Goal: Check status: Check status

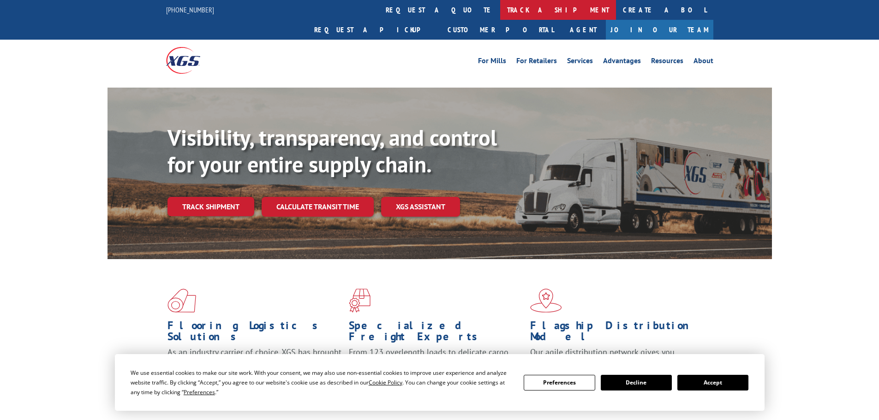
click at [500, 10] on link "track a shipment" at bounding box center [558, 10] width 116 height 20
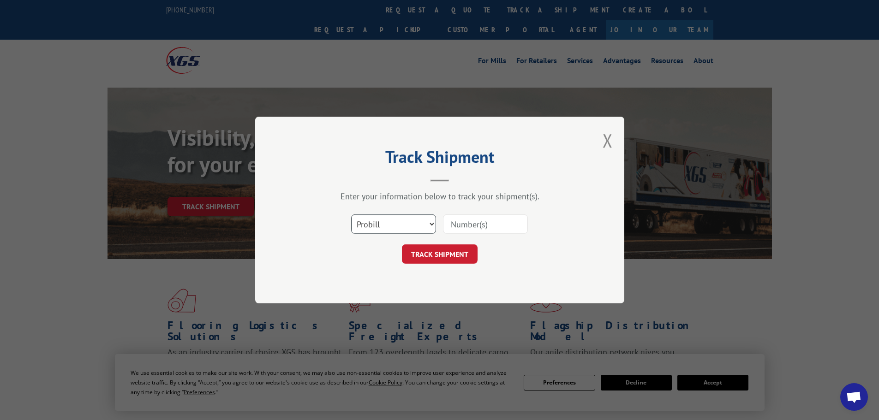
click at [382, 223] on select "Select category... Probill BOL PO" at bounding box center [393, 224] width 85 height 19
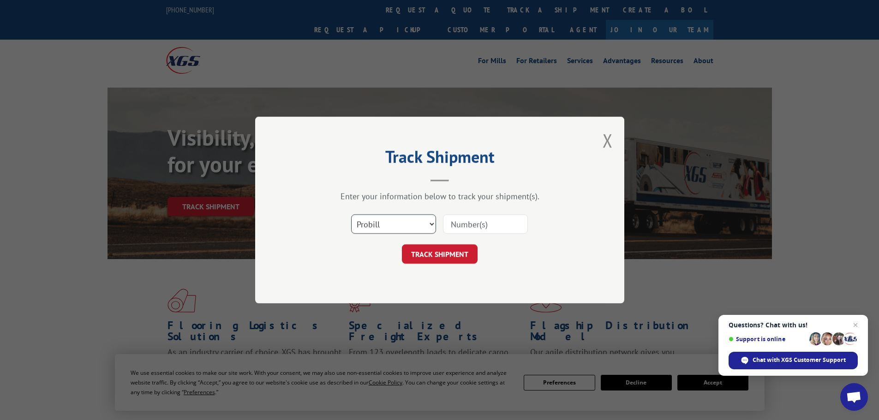
select select "bol"
click at [351, 215] on select "Select category... Probill BOL PO" at bounding box center [393, 224] width 85 height 19
click at [466, 227] on input at bounding box center [485, 224] width 85 height 19
paste input "5072085"
type input "5072085"
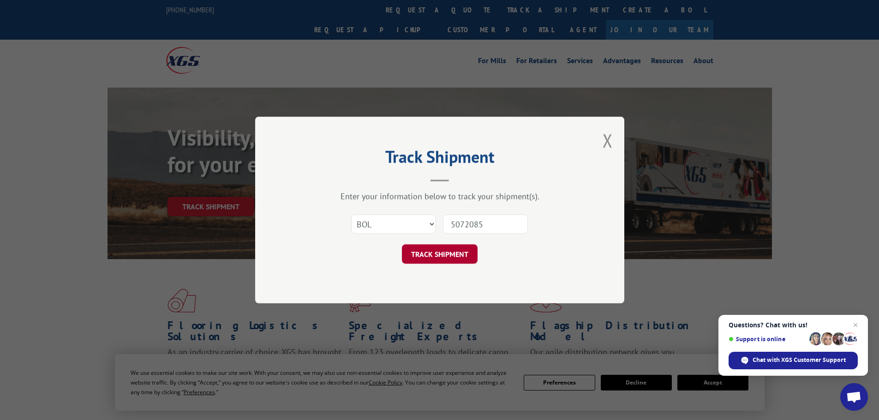
click at [454, 255] on button "TRACK SHIPMENT" at bounding box center [440, 254] width 76 height 19
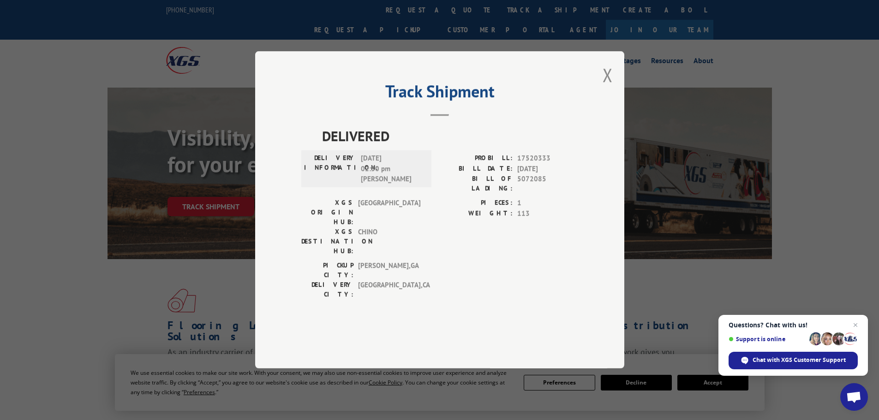
click at [602, 100] on div "Track Shipment DELIVERED DELIVERY INFORMATION: [DATE] 02:30 pm [PERSON_NAME] PR…" at bounding box center [439, 209] width 369 height 317
click at [606, 87] on button "Close modal" at bounding box center [608, 75] width 10 height 24
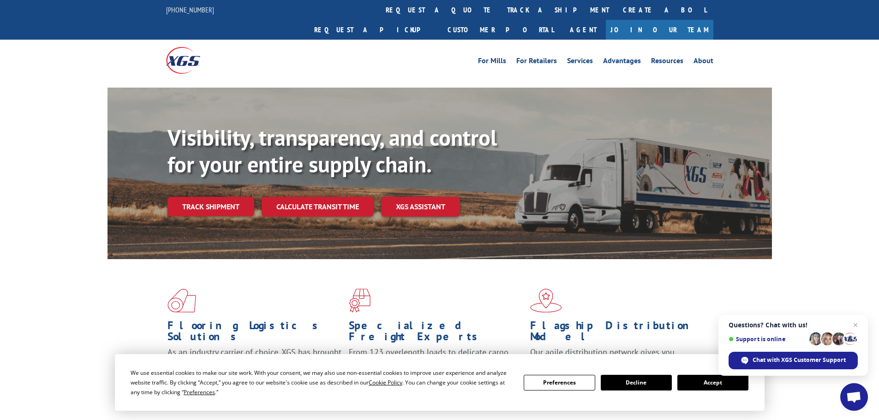
click at [0, 274] on div "Flooring Logistics Solutions As an industry carrier of choice, XGS has brought …" at bounding box center [439, 351] width 879 height 185
